Goal: Task Accomplishment & Management: Use online tool/utility

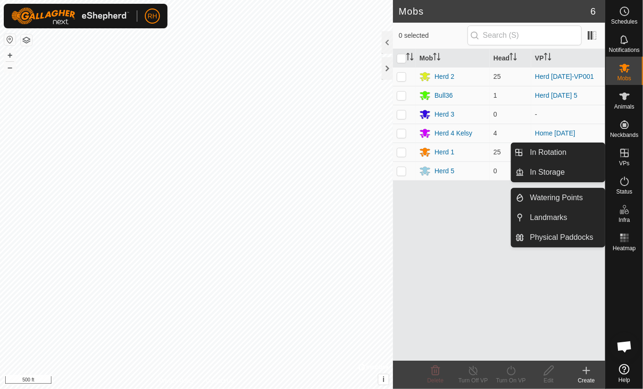
click at [625, 158] on icon at bounding box center [624, 152] width 11 height 11
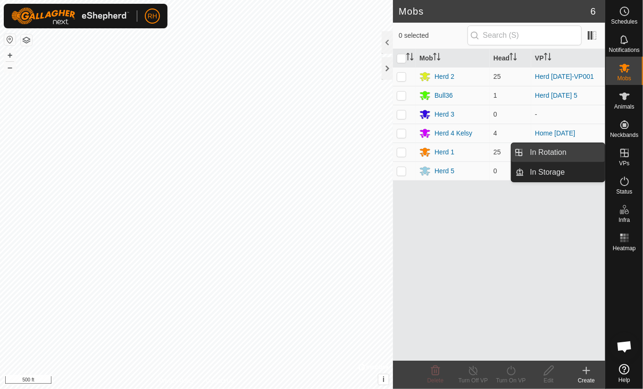
click at [543, 155] on link "In Rotation" at bounding box center [565, 152] width 81 height 19
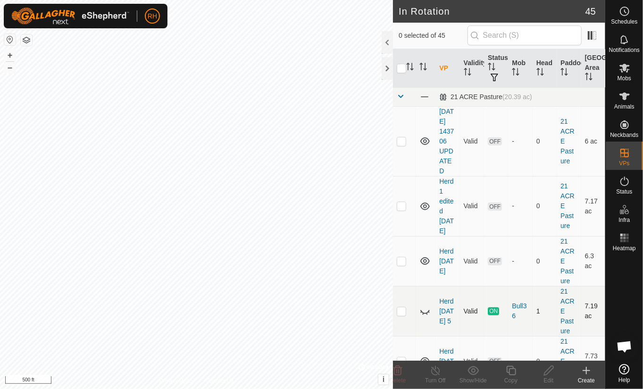
checkbox input "true"
click at [511, 373] on icon at bounding box center [511, 370] width 12 height 11
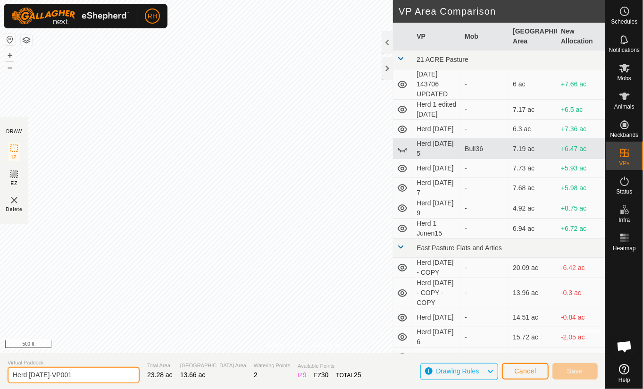
drag, startPoint x: 76, startPoint y: 377, endPoint x: 30, endPoint y: 372, distance: 46.4
click at [30, 372] on input "Herd [DATE]-VP001" at bounding box center [74, 375] width 132 height 17
type input "Herd [DATE] 1"
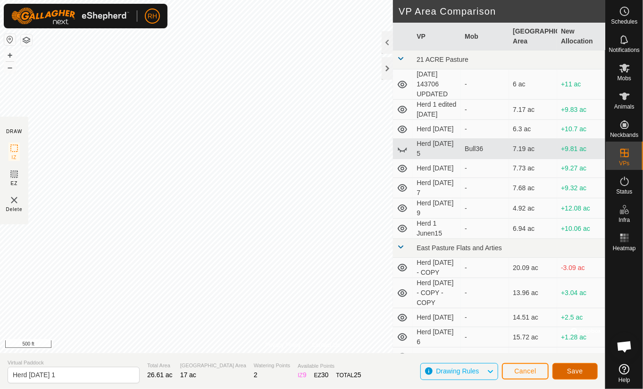
click at [578, 371] on span "Save" at bounding box center [575, 371] width 16 height 8
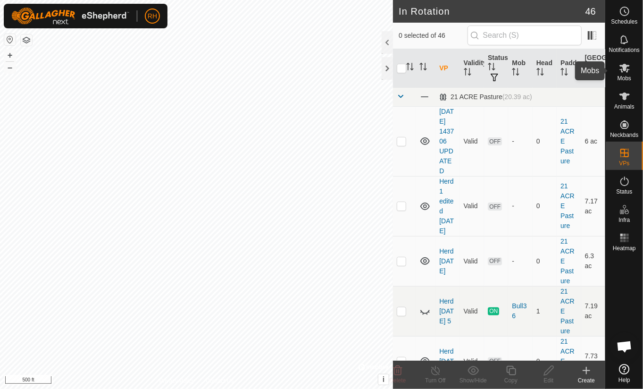
click at [626, 72] on icon at bounding box center [624, 67] width 11 height 11
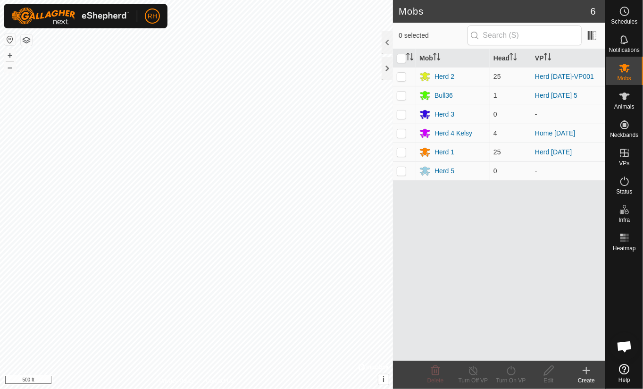
click at [402, 152] on p-checkbox at bounding box center [401, 152] width 9 height 8
checkbox input "true"
click at [511, 372] on icon at bounding box center [511, 370] width 12 height 11
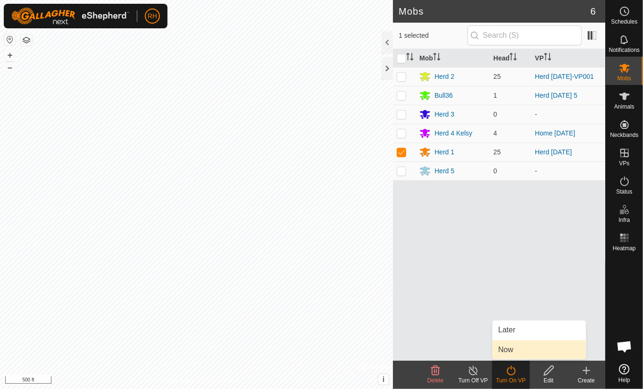
click at [507, 351] on link "Now" at bounding box center [539, 349] width 93 height 19
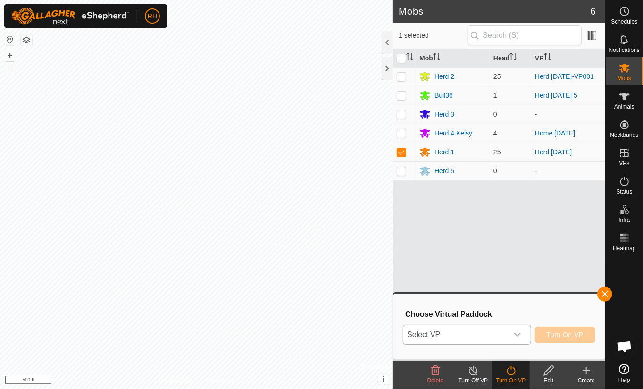
click at [521, 335] on icon "dropdown trigger" at bounding box center [518, 335] width 8 height 8
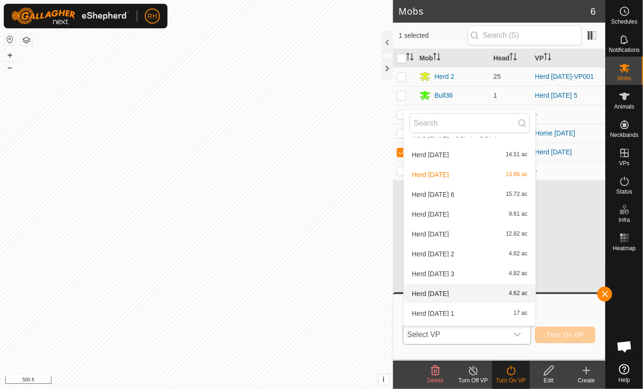
scroll to position [246, 0]
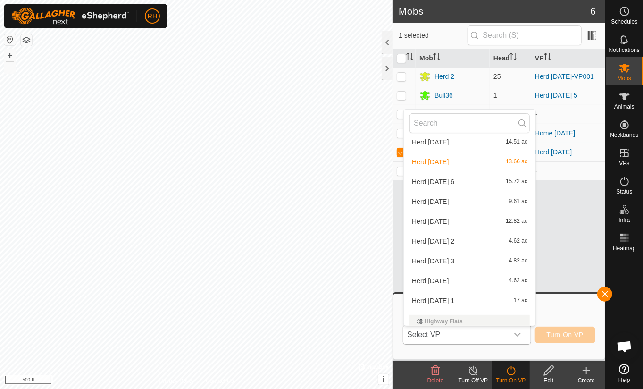
click at [419, 302] on li "Herd 1 [DATE] ac" at bounding box center [470, 300] width 132 height 19
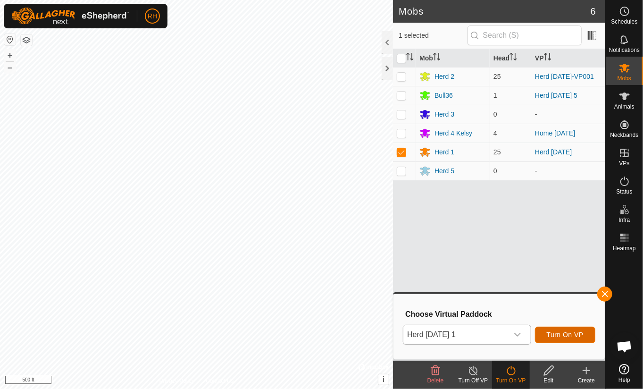
click at [574, 335] on span "Turn On VP" at bounding box center [565, 335] width 37 height 8
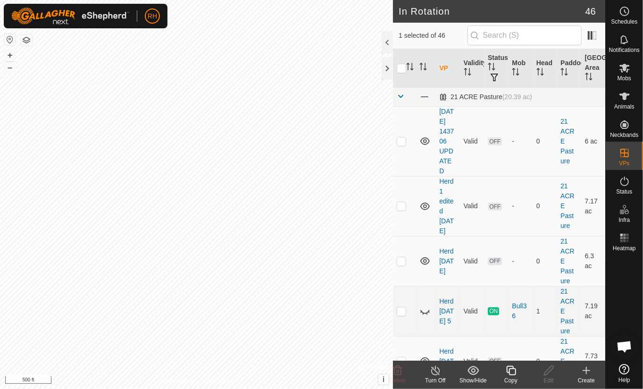
click at [512, 370] on icon at bounding box center [511, 370] width 12 height 11
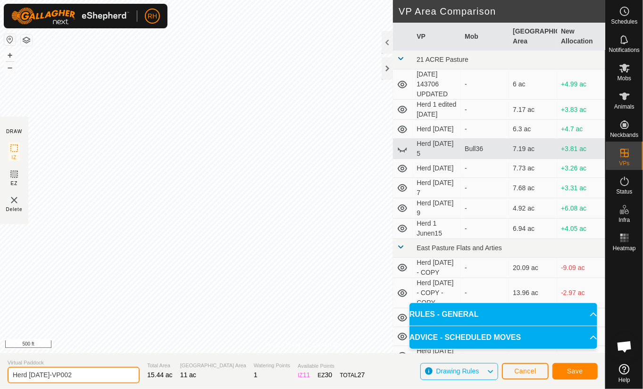
drag, startPoint x: 80, startPoint y: 376, endPoint x: 33, endPoint y: 376, distance: 47.2
click at [33, 376] on input "Herd [DATE]-VP002" at bounding box center [74, 375] width 132 height 17
type input "Herd [DATE] 1"
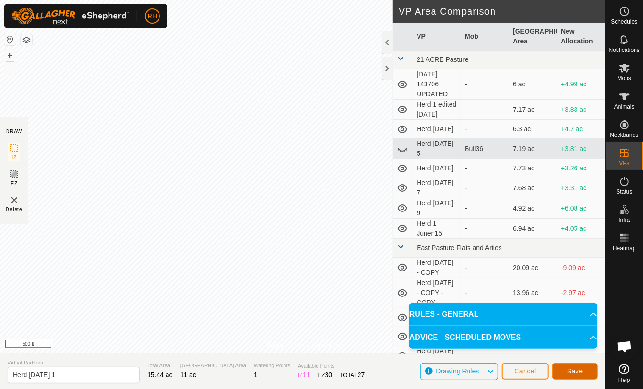
click at [574, 373] on span "Save" at bounding box center [575, 371] width 16 height 8
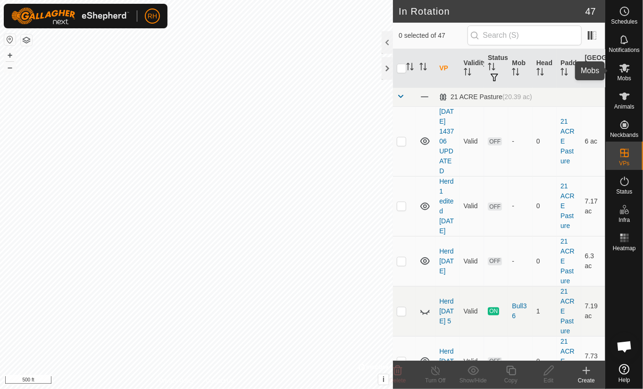
click at [622, 71] on icon at bounding box center [625, 68] width 10 height 9
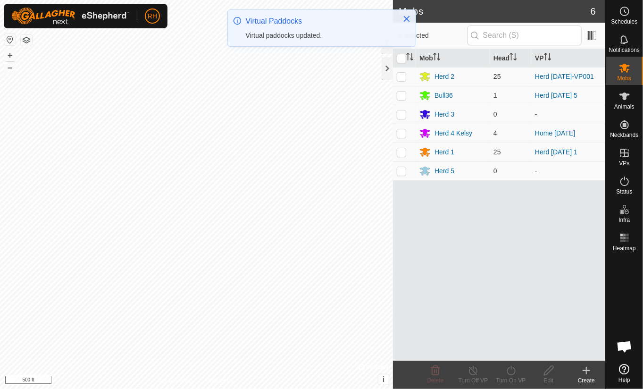
click at [402, 77] on p-checkbox at bounding box center [401, 77] width 9 height 8
checkbox input "true"
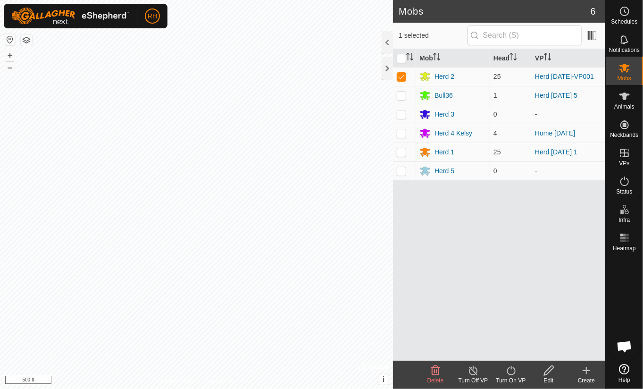
click at [510, 373] on icon at bounding box center [511, 370] width 12 height 11
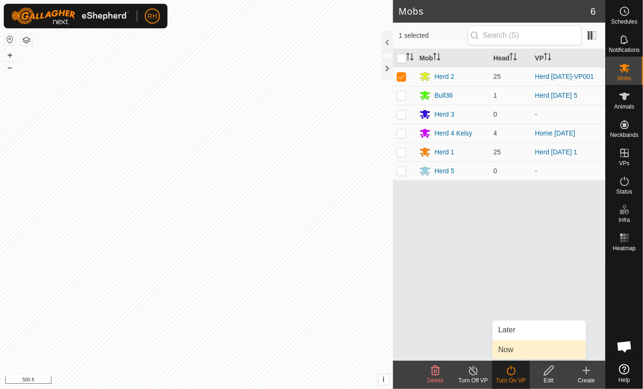
click at [508, 349] on link "Now" at bounding box center [539, 349] width 93 height 19
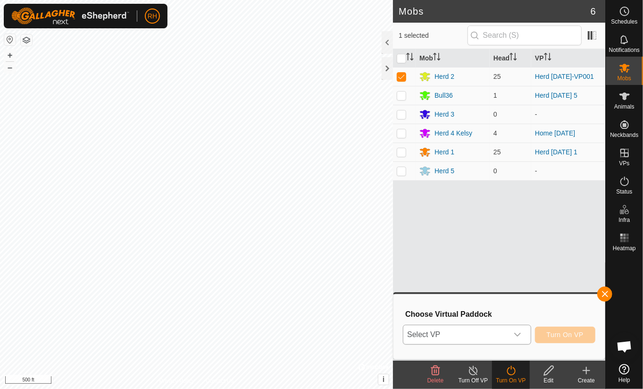
click at [521, 335] on icon "dropdown trigger" at bounding box center [518, 335] width 8 height 8
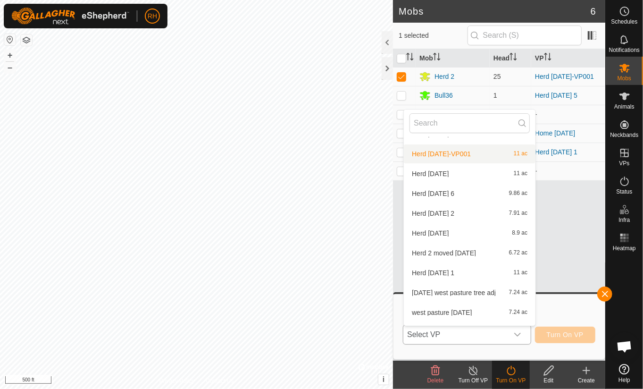
scroll to position [798, 0]
click at [420, 272] on li "Herd 2 [DATE] ac" at bounding box center [470, 270] width 132 height 19
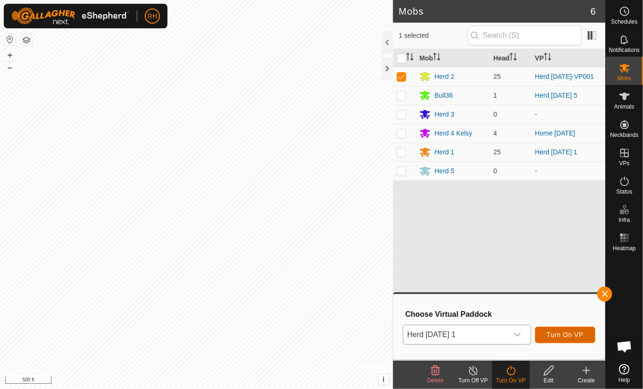
click at [578, 337] on span "Turn On VP" at bounding box center [565, 335] width 37 height 8
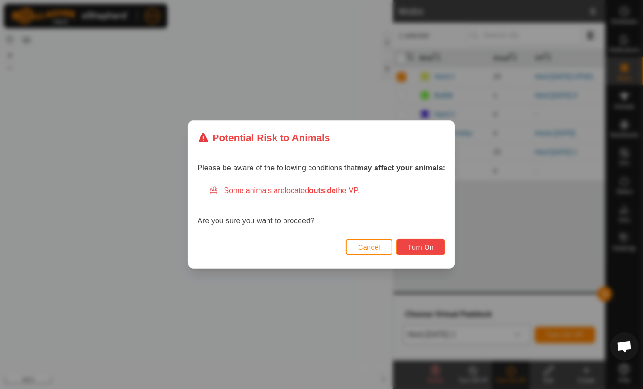
click at [412, 247] on span "Turn On" at bounding box center [420, 247] width 25 height 8
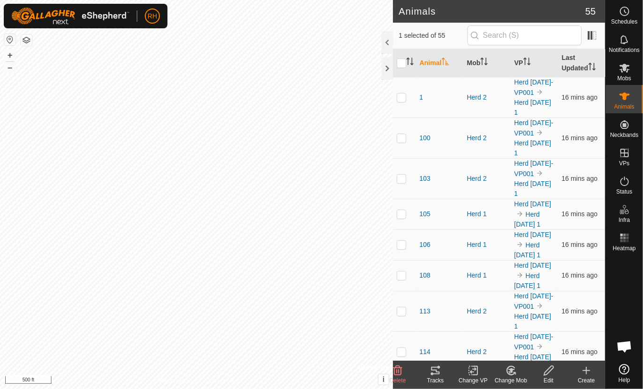
click at [434, 369] on icon at bounding box center [435, 370] width 11 height 11
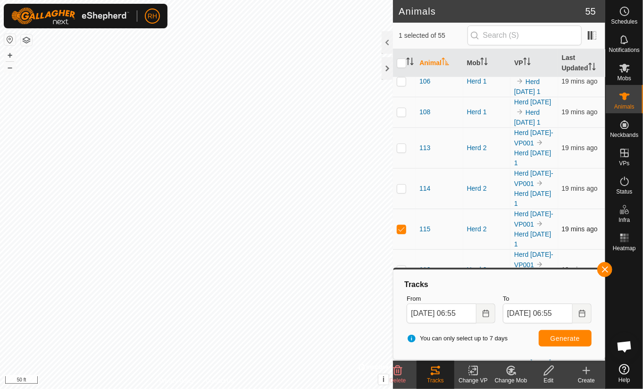
scroll to position [166, 0]
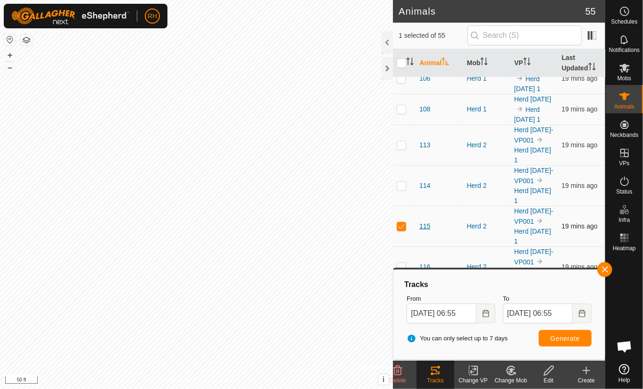
click at [426, 221] on span "115" at bounding box center [424, 226] width 11 height 10
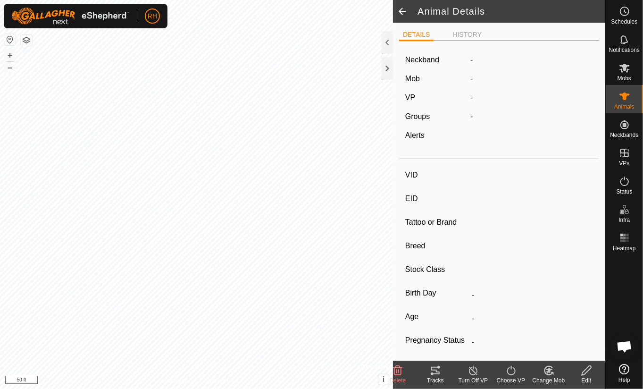
type input "115"
type input "-"
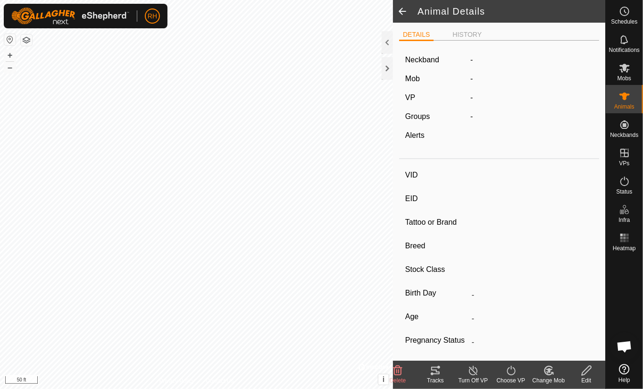
type input "-"
